Goal: Task Accomplishment & Management: Manage account settings

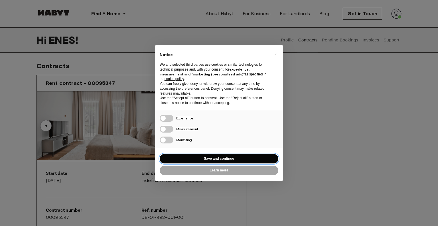
drag, startPoint x: 231, startPoint y: 159, endPoint x: 228, endPoint y: 163, distance: 4.3
click at [231, 159] on button "Save and continue" at bounding box center [219, 158] width 119 height 9
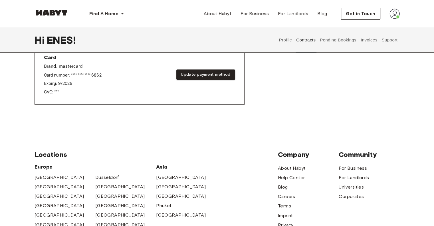
scroll to position [257, 0]
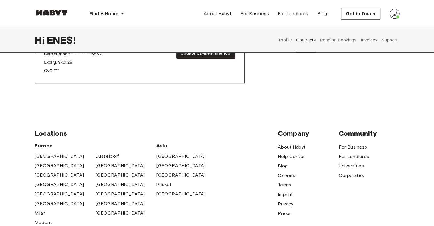
click at [339, 41] on button "Pending Bookings" at bounding box center [338, 39] width 38 height 25
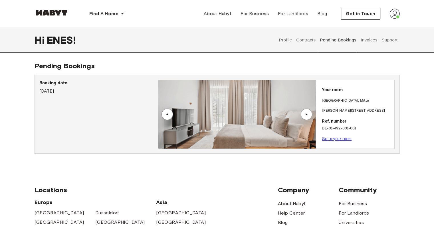
click at [373, 43] on button "Invoices" at bounding box center [369, 39] width 18 height 25
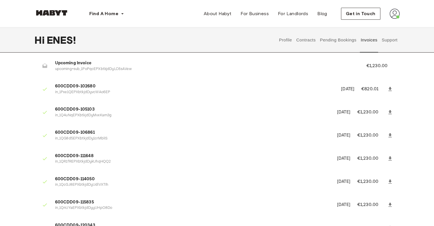
scroll to position [57, 0]
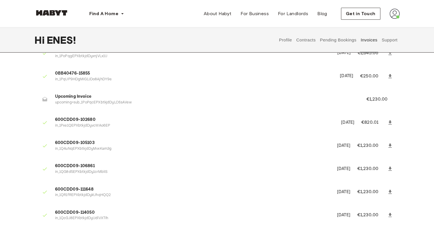
click at [389, 122] on icon at bounding box center [389, 122] width 3 height 4
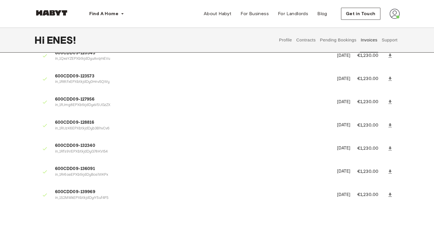
scroll to position [306, 0]
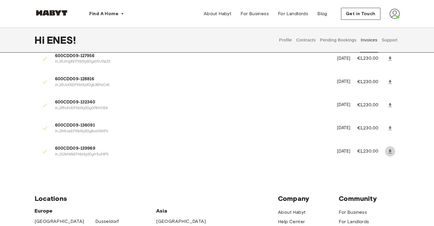
click at [390, 153] on icon at bounding box center [389, 151] width 3 height 4
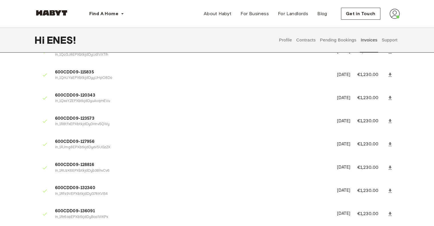
click at [304, 45] on button "Contracts" at bounding box center [306, 39] width 21 height 25
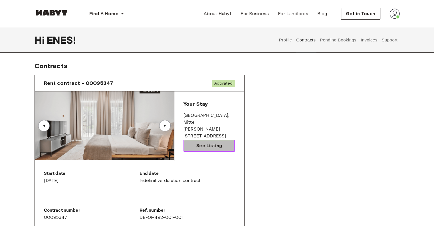
click at [206, 144] on span "See Listing" at bounding box center [209, 145] width 26 height 7
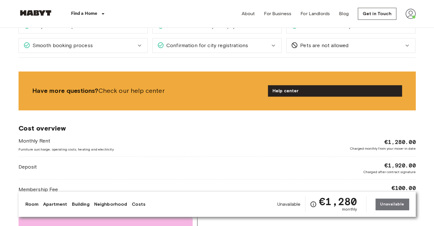
scroll to position [657, 0]
